Goal: Complete application form

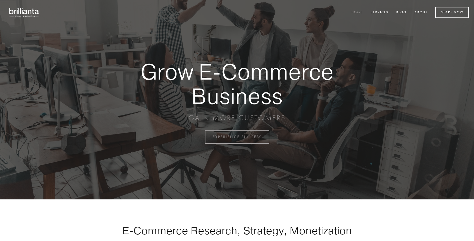
scroll to position [1344, 0]
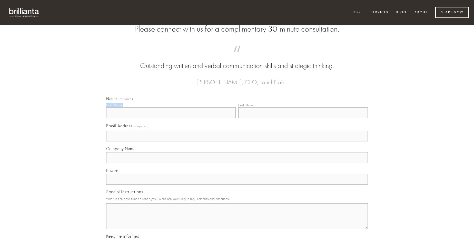
type input "[PERSON_NAME]"
click at [303, 118] on input "Last Name" at bounding box center [302, 112] width 129 height 11
type input "[PERSON_NAME]"
click at [237, 141] on input "Email Address (required)" at bounding box center [236, 135] width 261 height 11
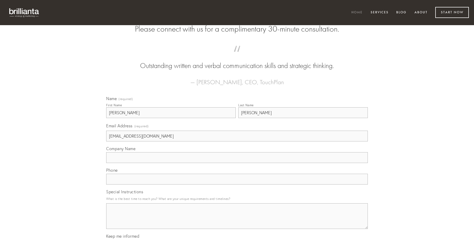
type input "[EMAIL_ADDRESS][DOMAIN_NAME]"
click at [237, 163] on input "Company Name" at bounding box center [236, 157] width 261 height 11
type input "animus"
click at [237, 184] on input "text" at bounding box center [236, 179] width 261 height 11
click at [237, 220] on textarea "Special Instructions" at bounding box center [236, 216] width 261 height 26
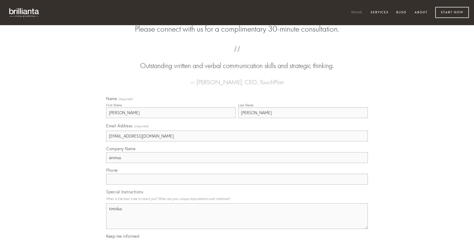
type textarea "timidus"
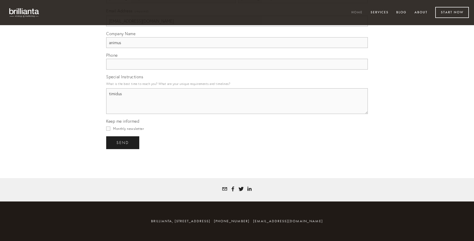
click at [123, 142] on span "send" at bounding box center [122, 142] width 13 height 5
